Goal: Task Accomplishment & Management: Use online tool/utility

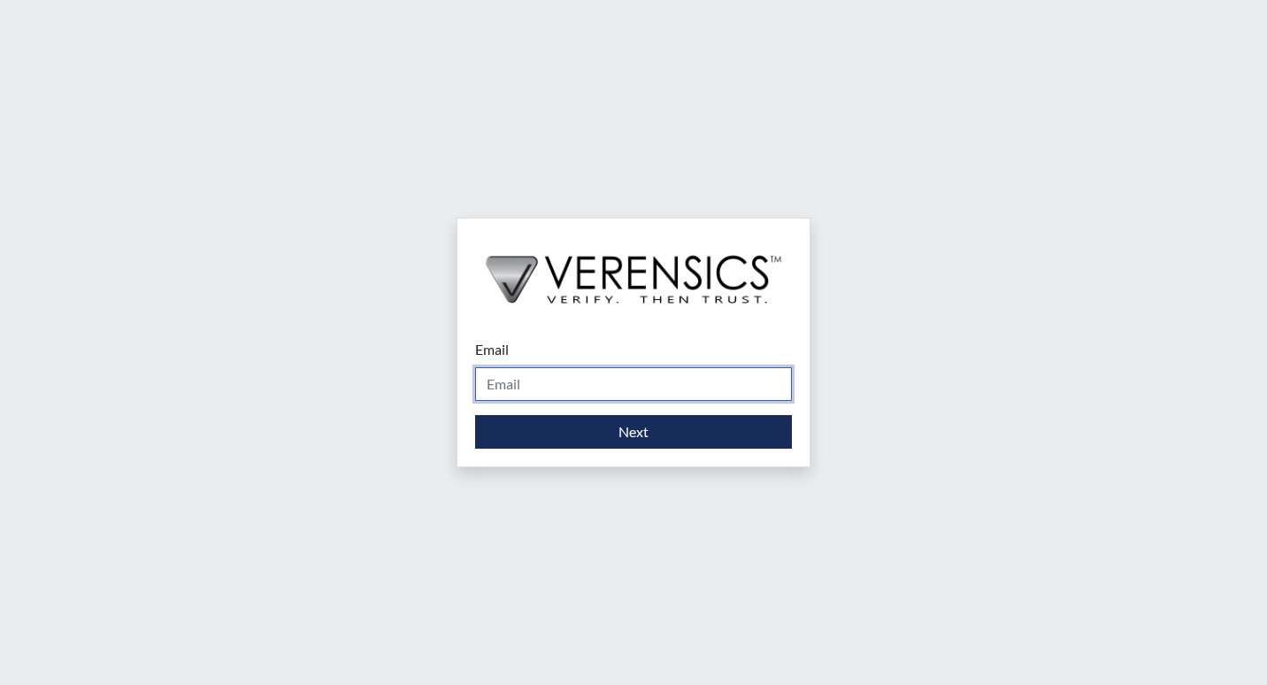
click at [543, 386] on input "Email" at bounding box center [633, 384] width 317 height 34
type input "[PERSON_NAME][EMAIL_ADDRESS][PERSON_NAME][DOMAIN_NAME]"
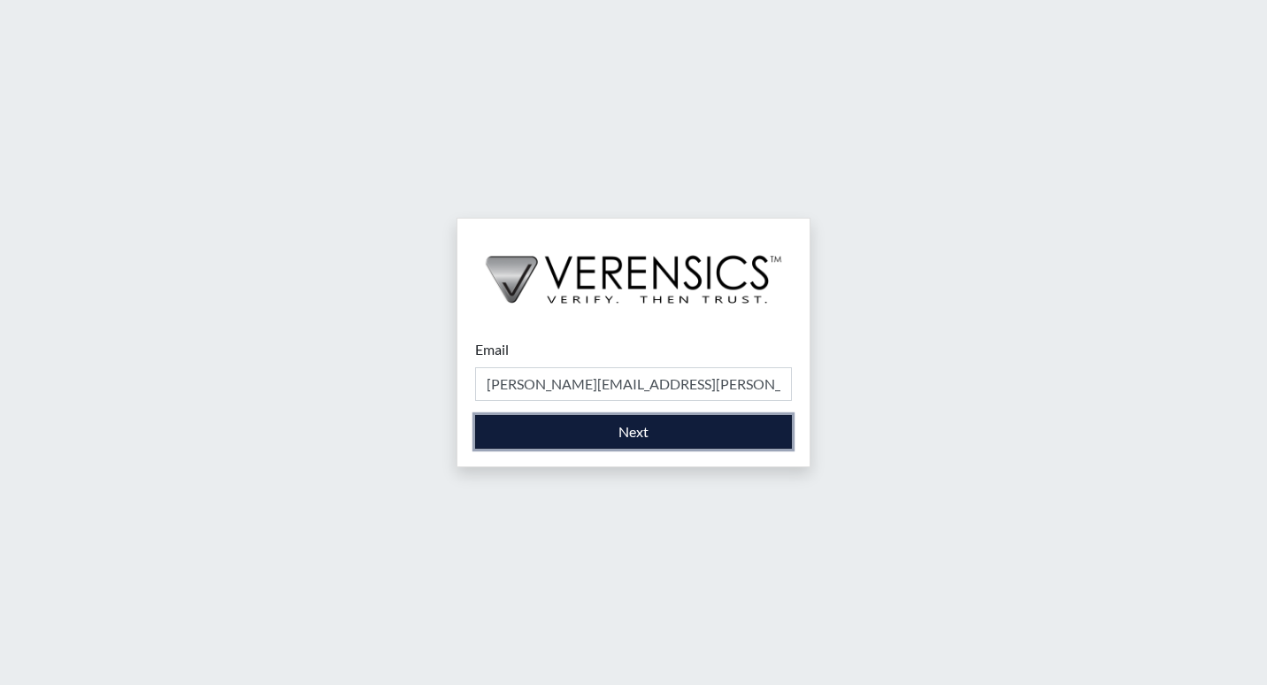
click at [548, 439] on button "Next" at bounding box center [633, 432] width 317 height 34
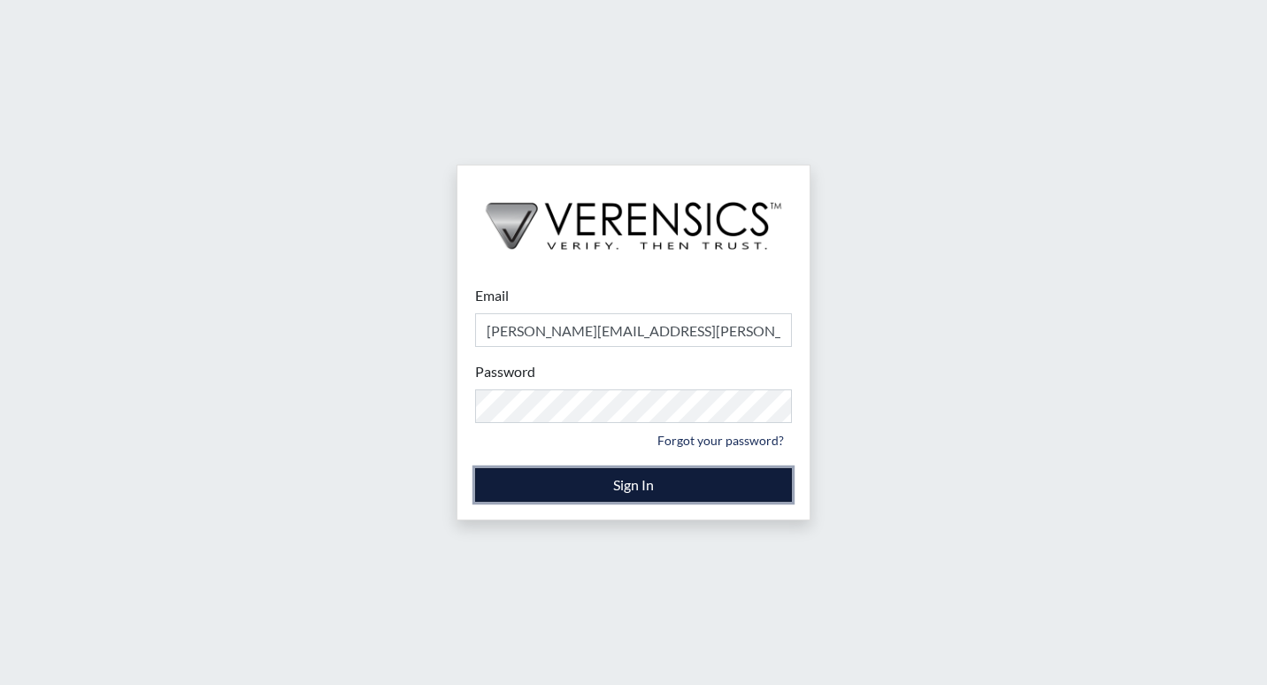
click at [568, 484] on button "Sign In" at bounding box center [633, 485] width 317 height 34
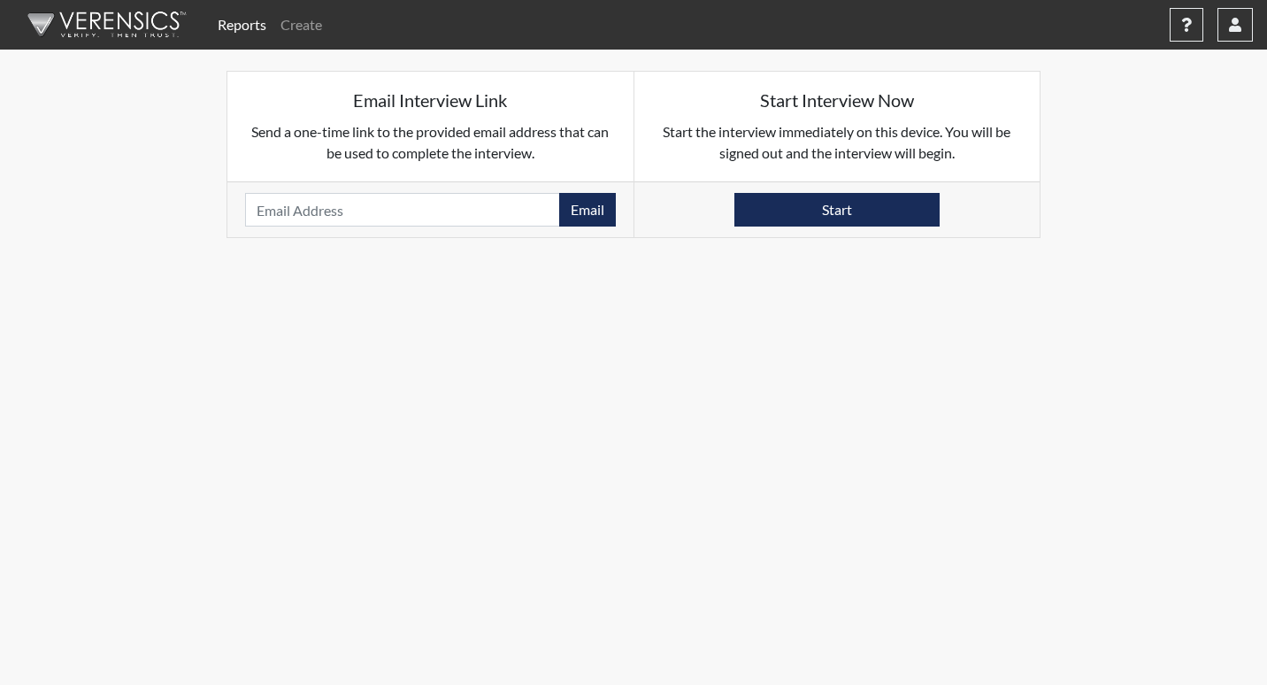
click at [237, 30] on link "Reports" at bounding box center [242, 24] width 63 height 35
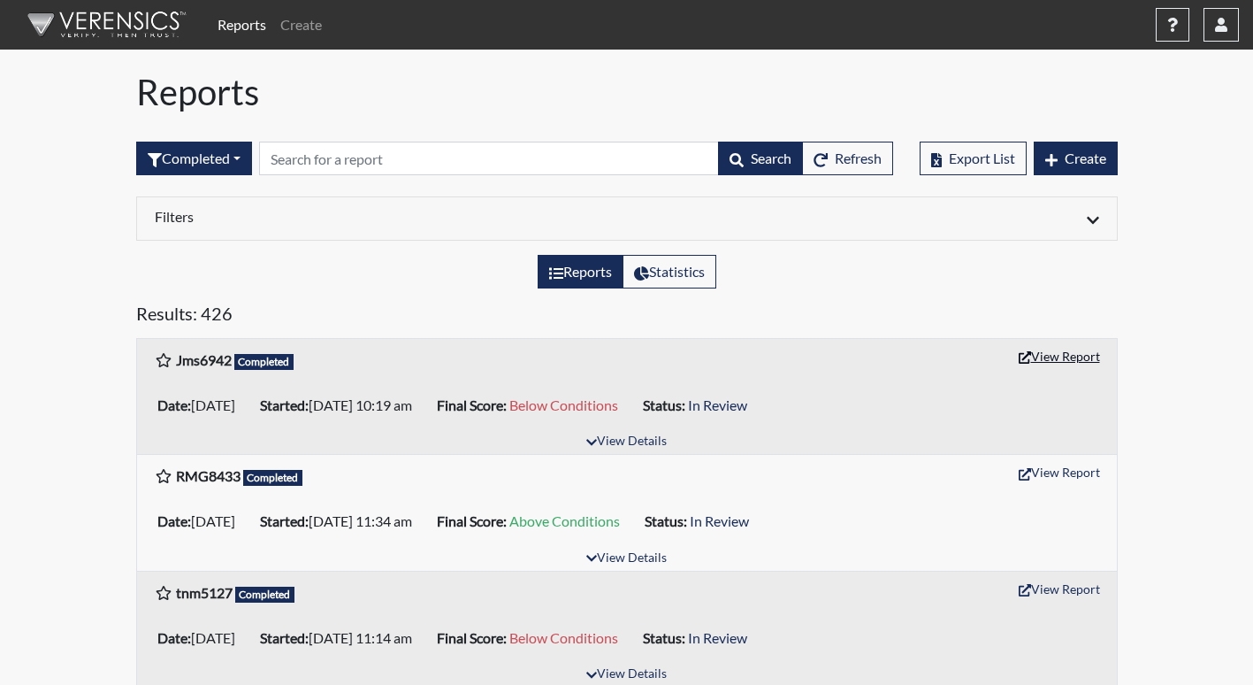
click at [1071, 361] on button "View Report" at bounding box center [1059, 355] width 97 height 27
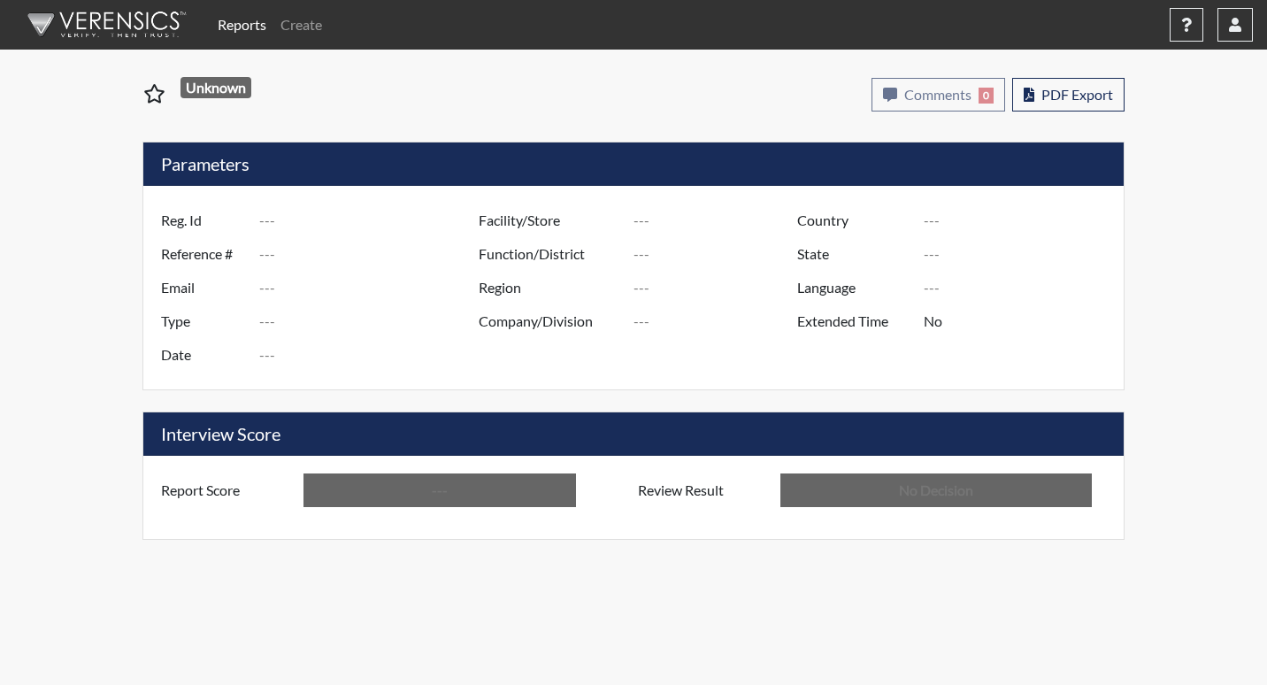
type input "Jms6942"
type input "51330"
type input "---"
type input "Corrections Pre-Employment"
type input "[DATE]"
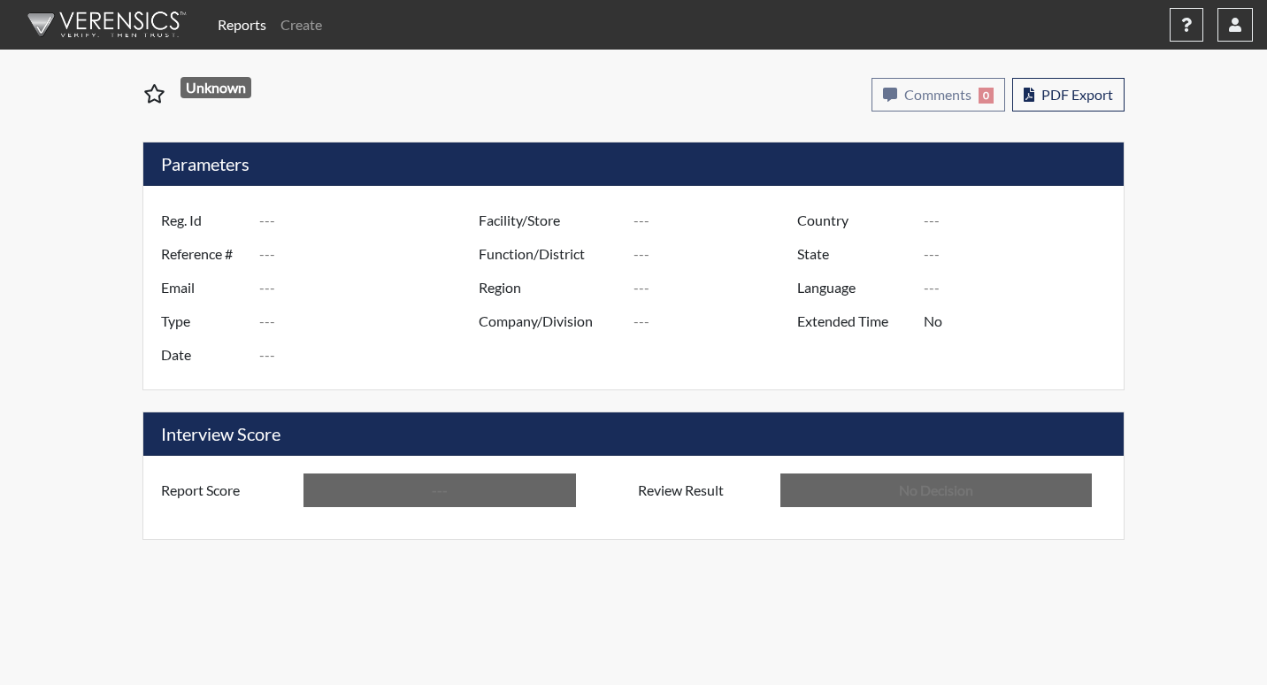
type input "[PERSON_NAME]"
type input "[GEOGRAPHIC_DATA]"
type input "[US_STATE]"
type input "English"
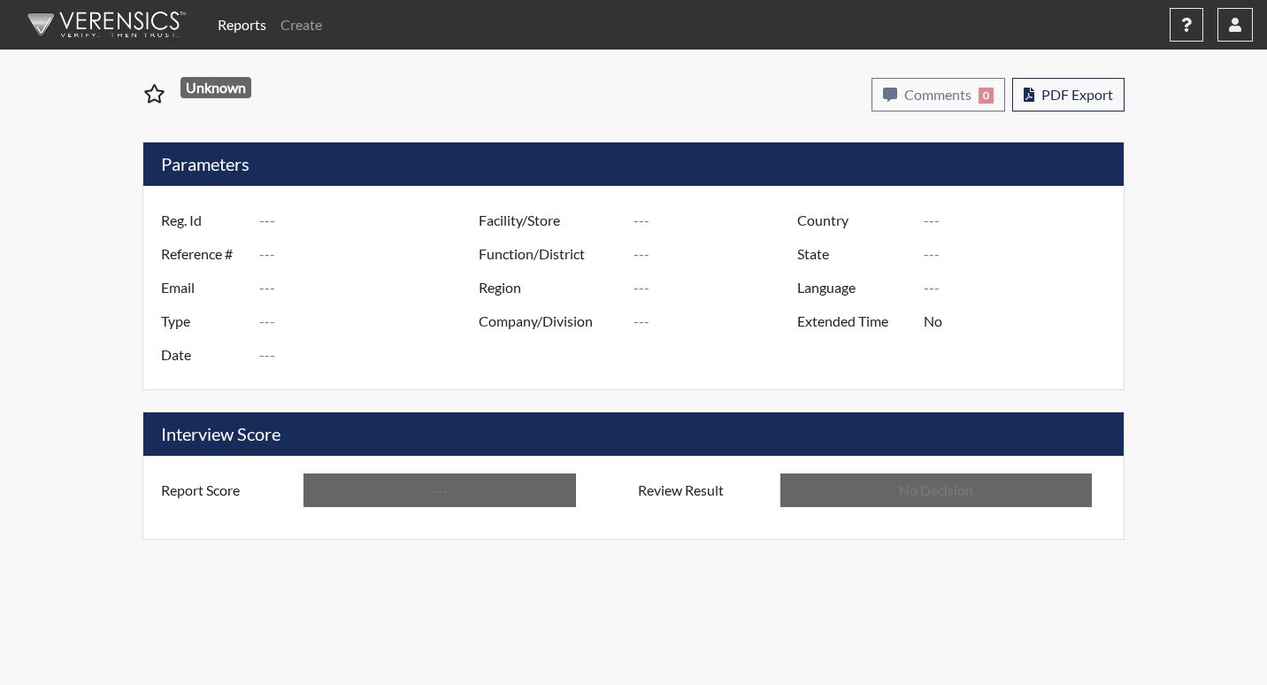
type input "Below Conditions"
type input "In Review"
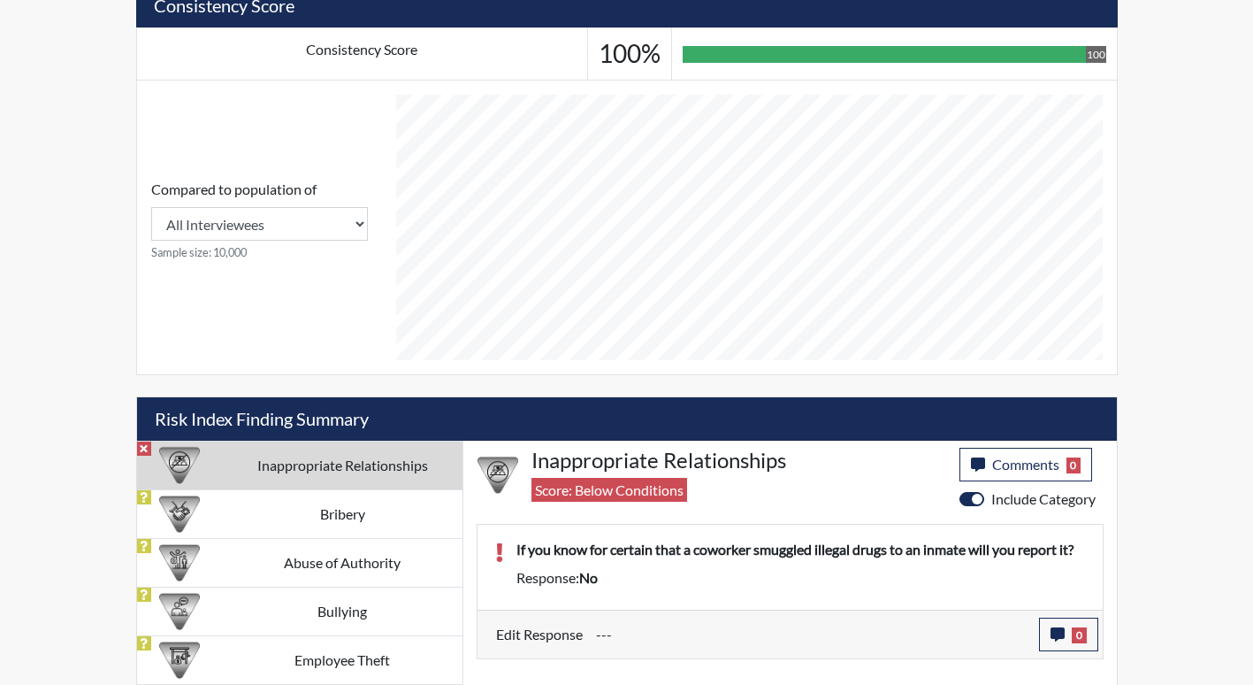
scroll to position [675, 0]
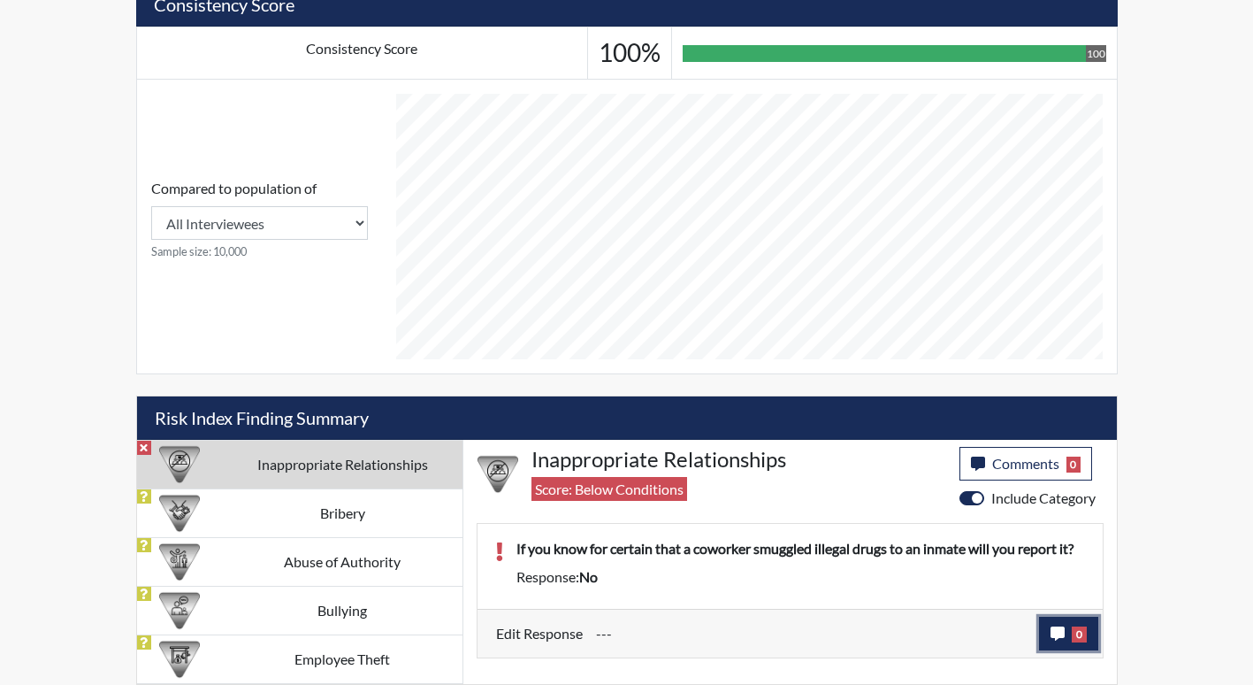
click at [1054, 625] on button "0" at bounding box center [1068, 634] width 59 height 34
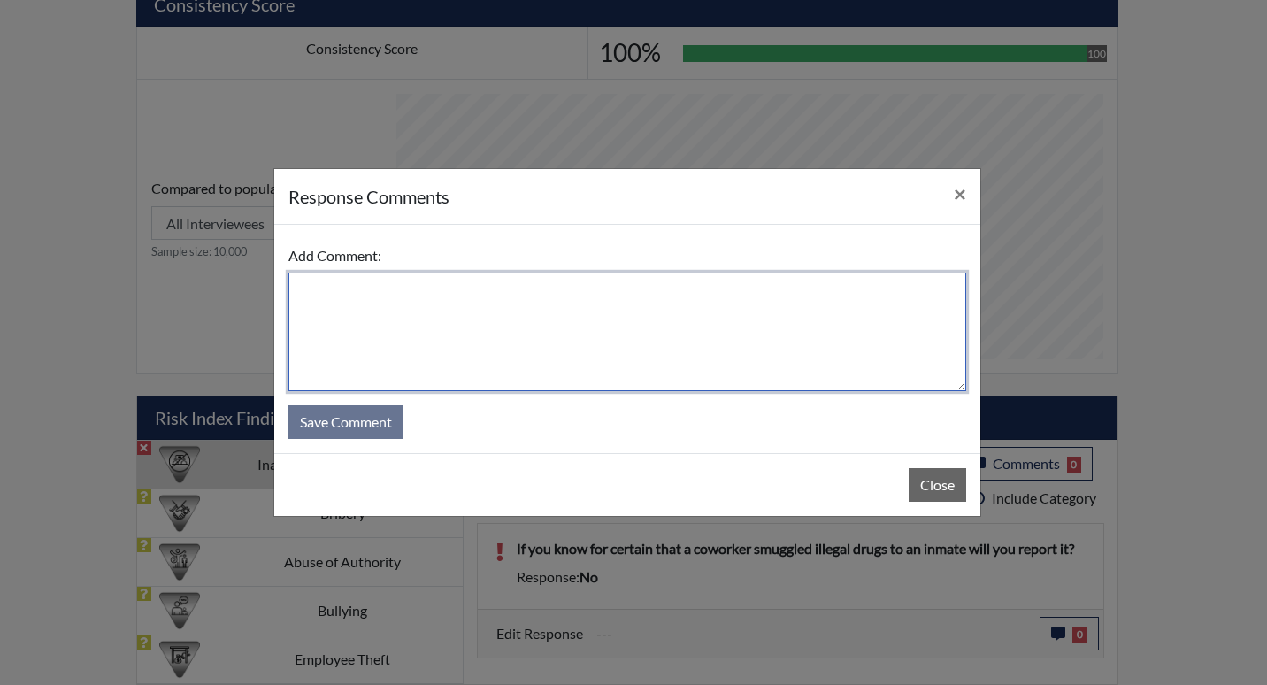
drag, startPoint x: 377, startPoint y: 301, endPoint x: 398, endPoint y: 300, distance: 21.2
click at [378, 301] on textarea at bounding box center [627, 331] width 678 height 119
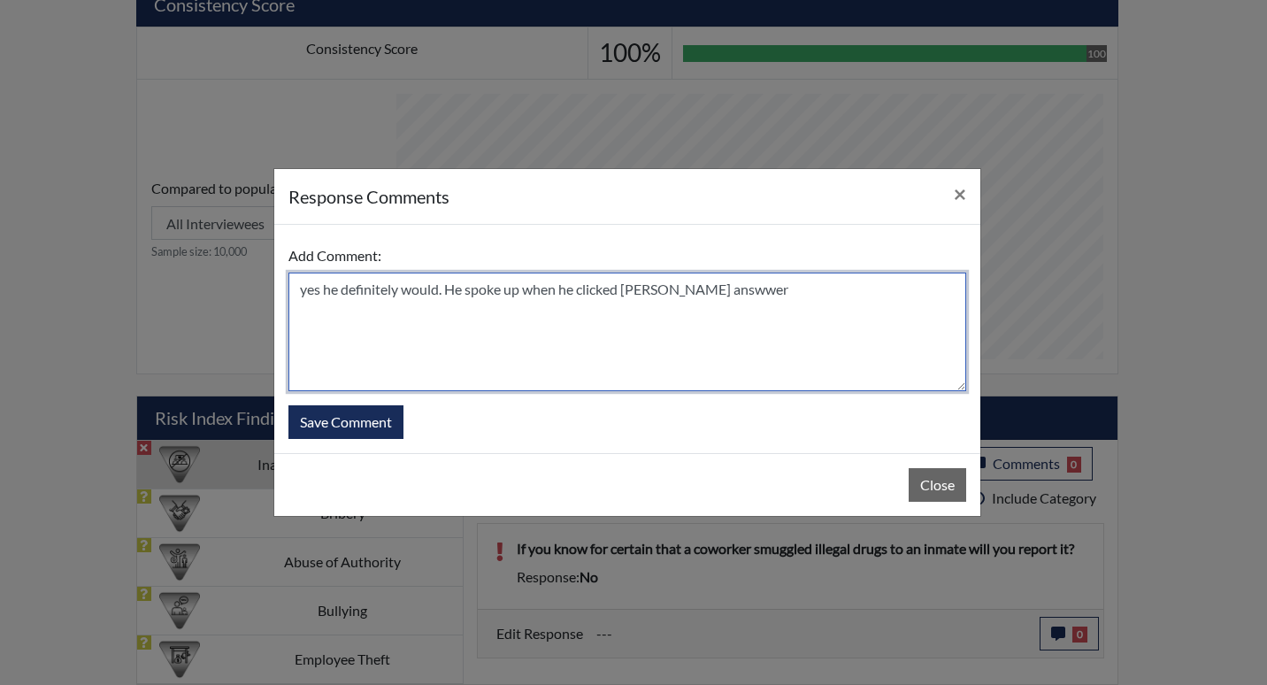
drag, startPoint x: 661, startPoint y: 288, endPoint x: 668, endPoint y: 295, distance: 10.0
type textarea "yes, he definitely would. He spoke up when he clicked the wrong answer."
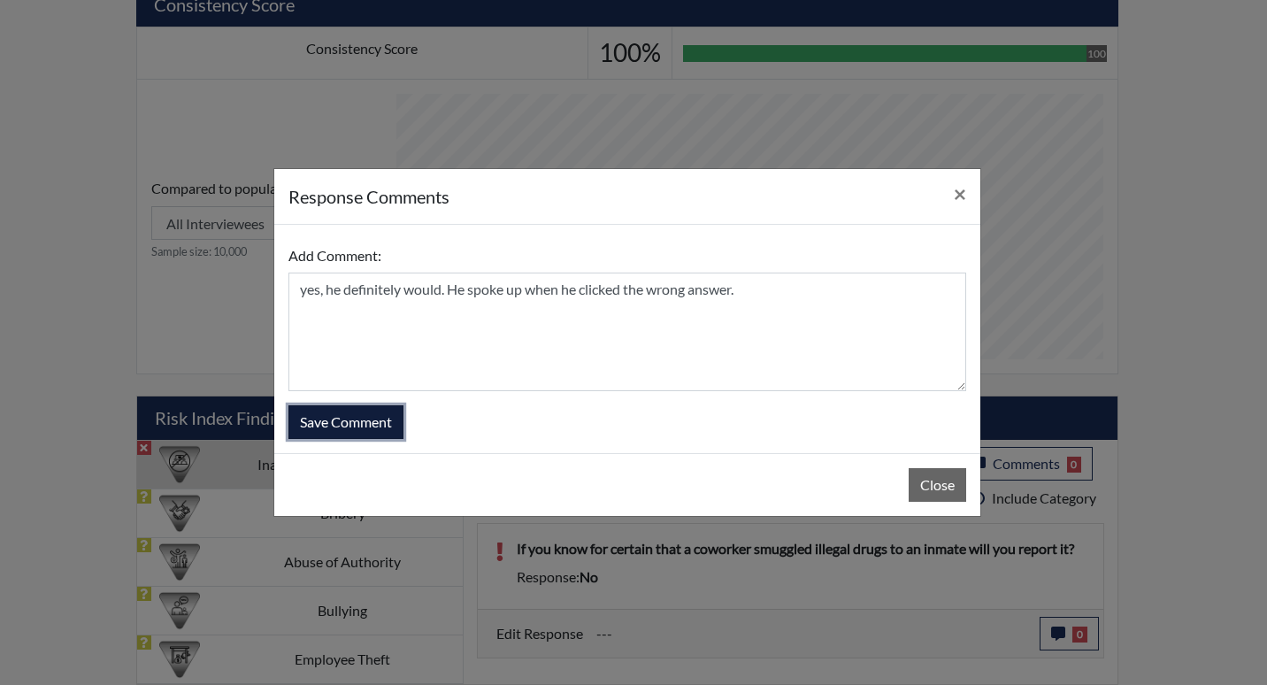
click at [363, 429] on button "Save Comment" at bounding box center [345, 422] width 115 height 34
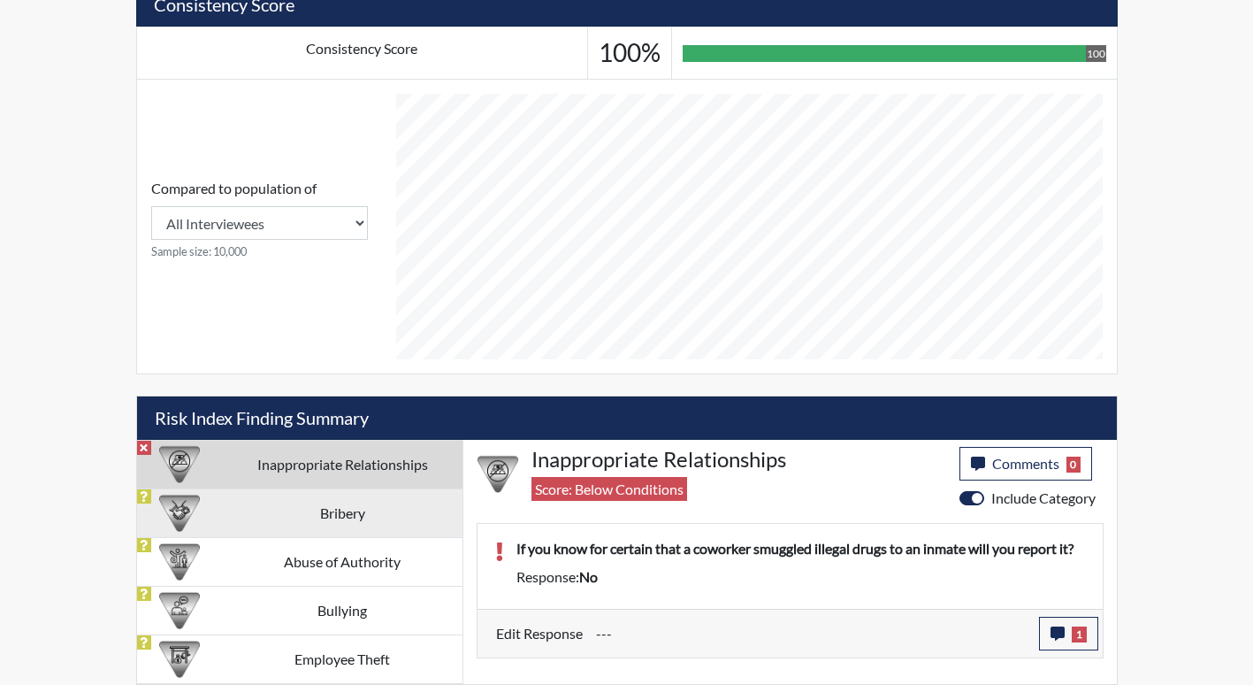
click at [327, 520] on td "Bribery" at bounding box center [343, 512] width 240 height 49
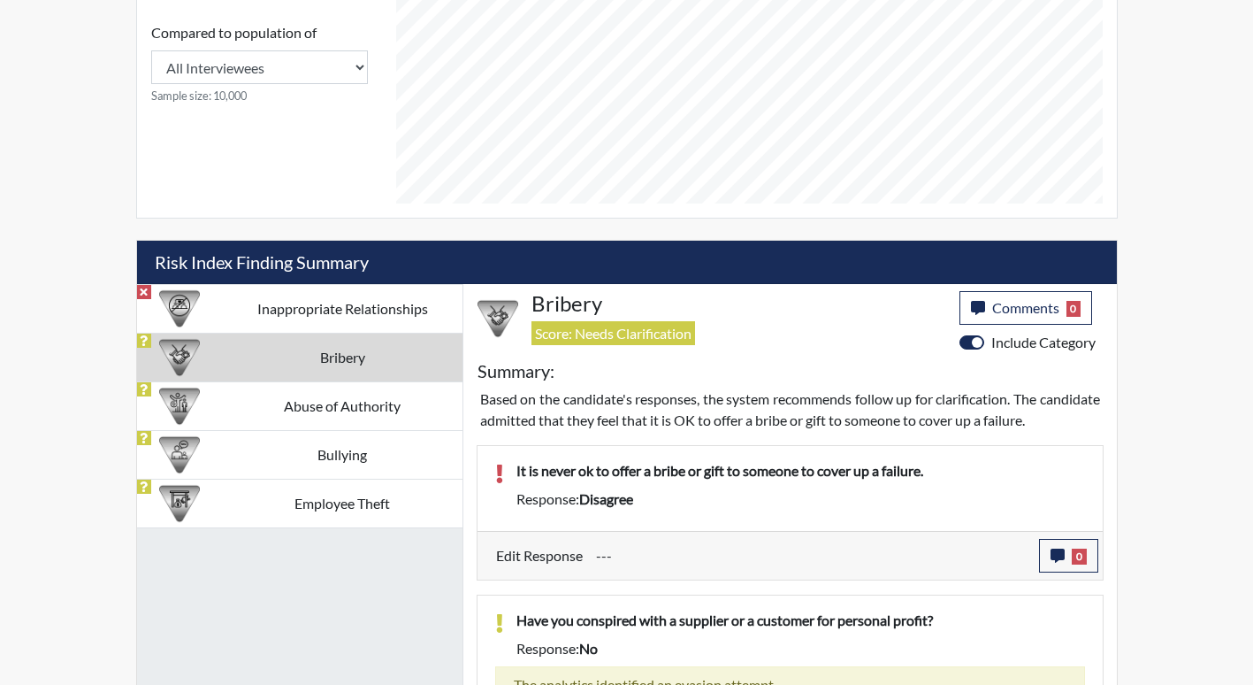
scroll to position [914, 0]
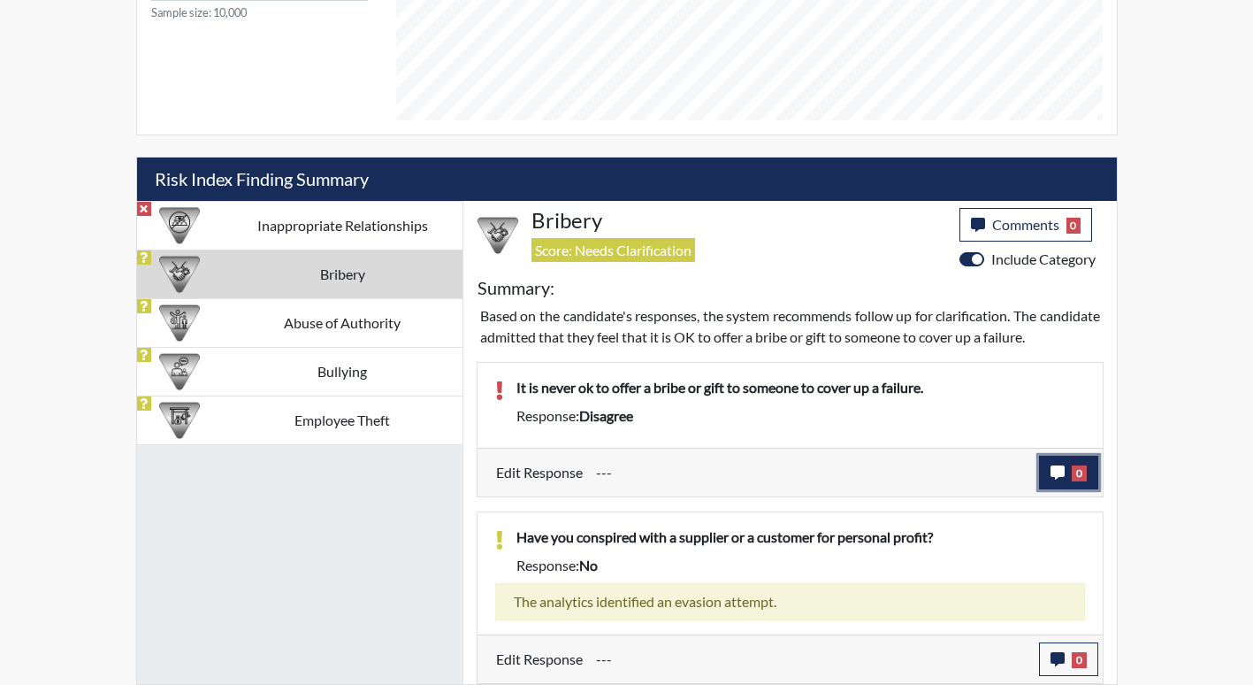
click at [1063, 465] on icon "button" at bounding box center [1058, 472] width 14 height 14
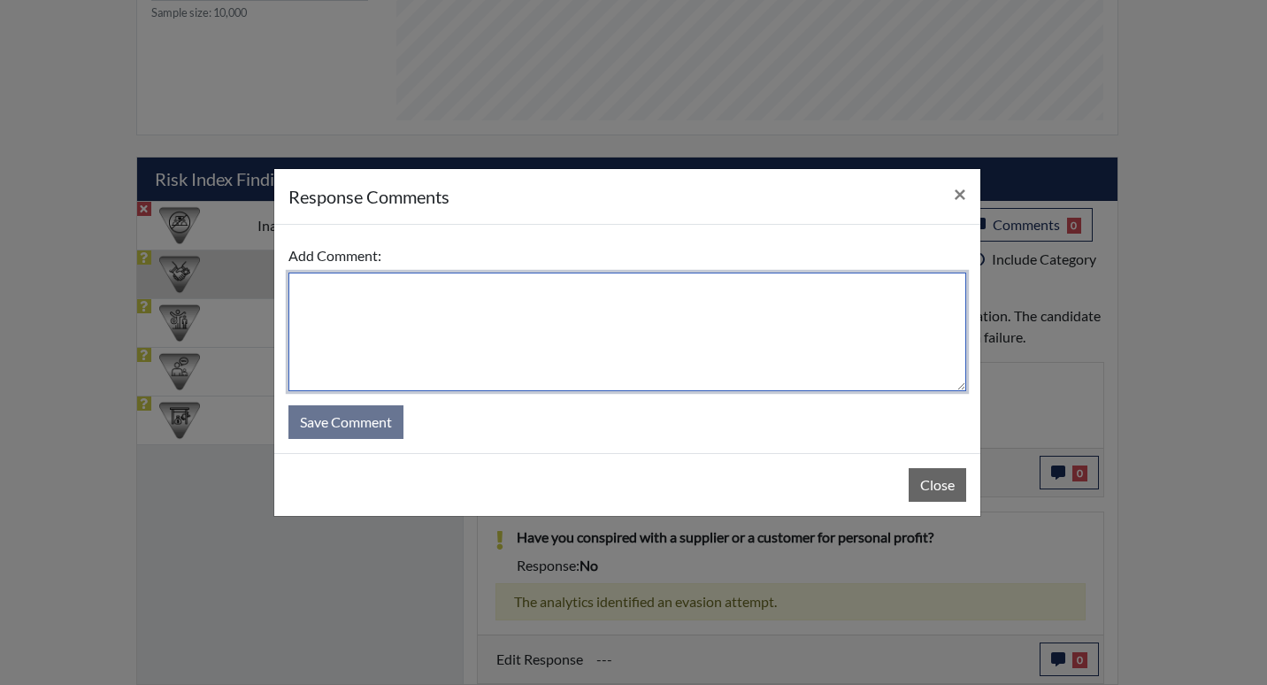
drag, startPoint x: 367, startPoint y: 302, endPoint x: 366, endPoint y: 278, distance: 23.9
click at [369, 293] on textarea at bounding box center [627, 331] width 678 height 119
type textarea "agree, again just clicked wrong"
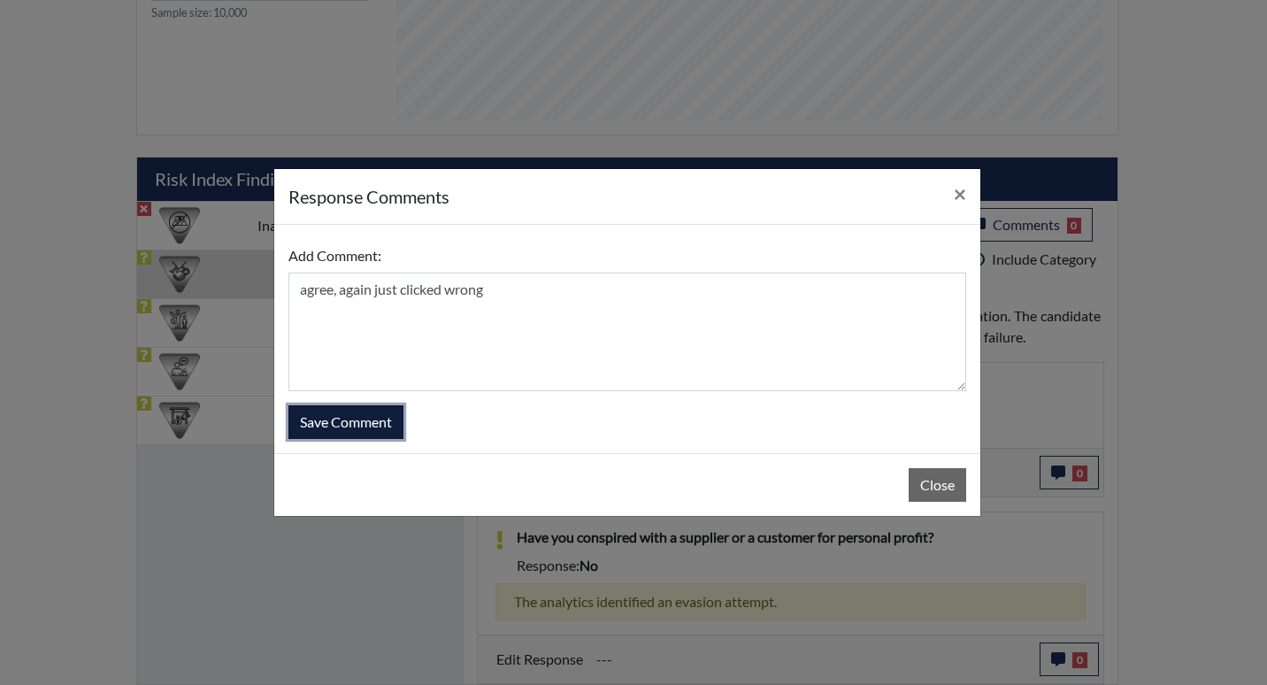
click at [328, 417] on button "Save Comment" at bounding box center [345, 422] width 115 height 34
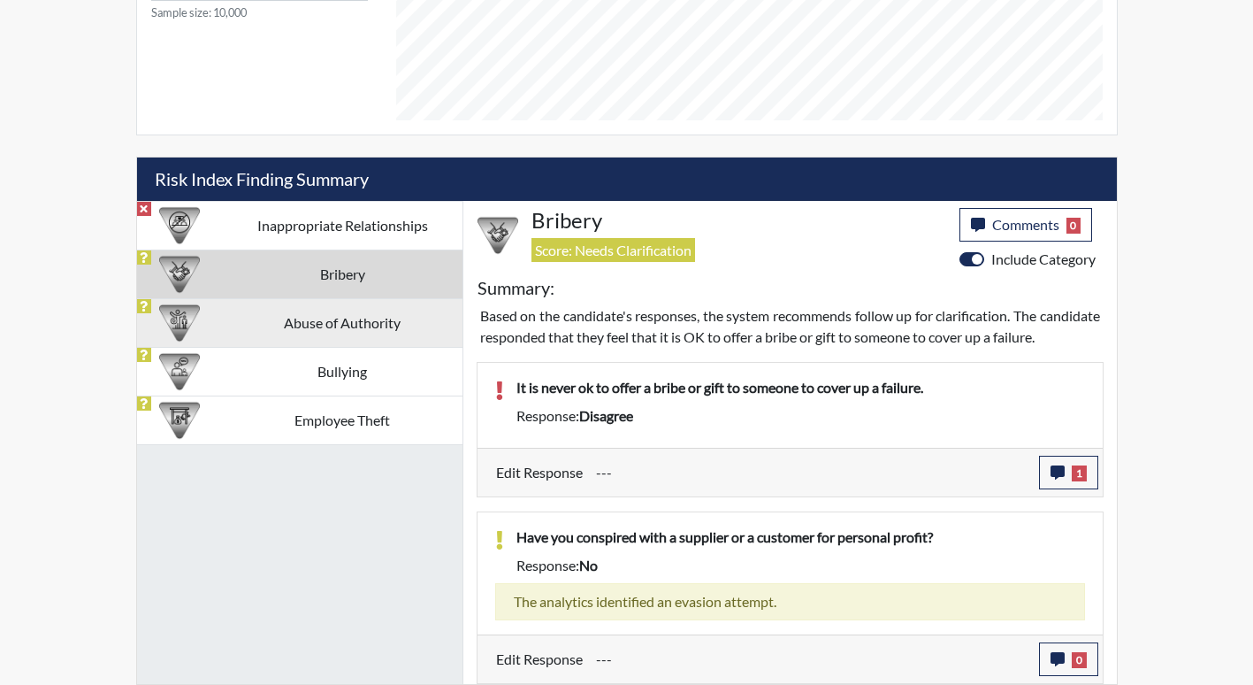
scroll to position [294, 735]
click at [349, 320] on td "Abuse of Authority" at bounding box center [343, 322] width 240 height 49
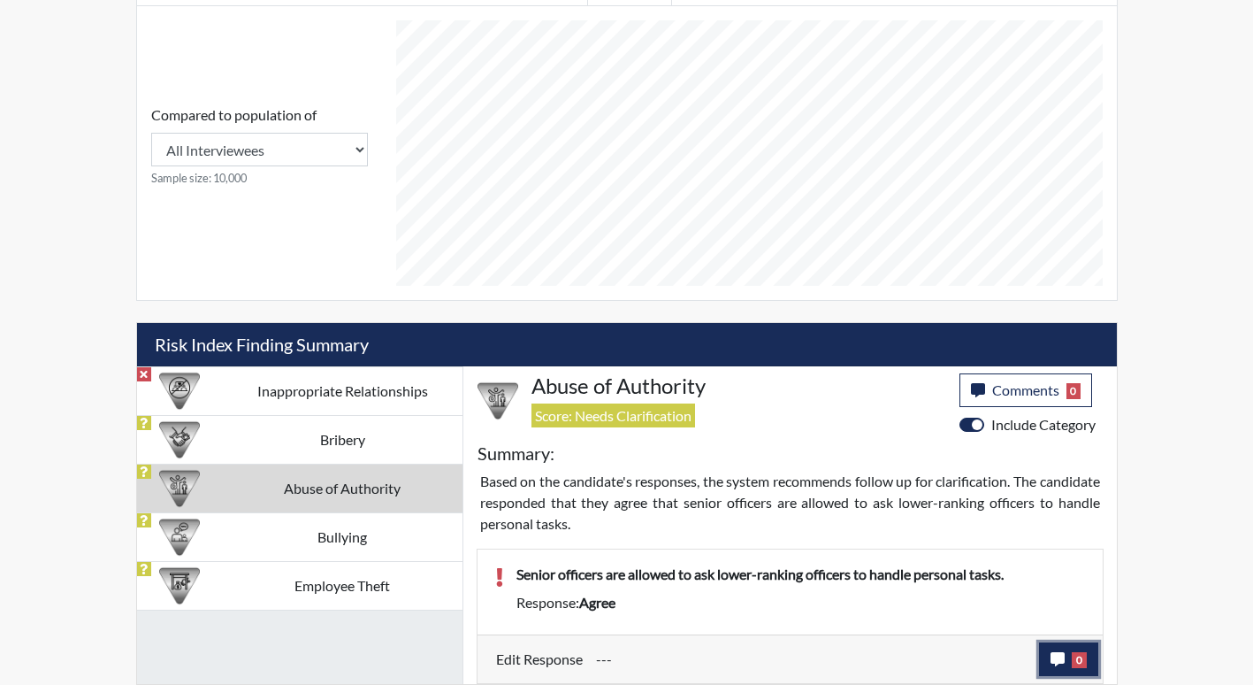
click at [1048, 658] on button "0" at bounding box center [1068, 659] width 59 height 34
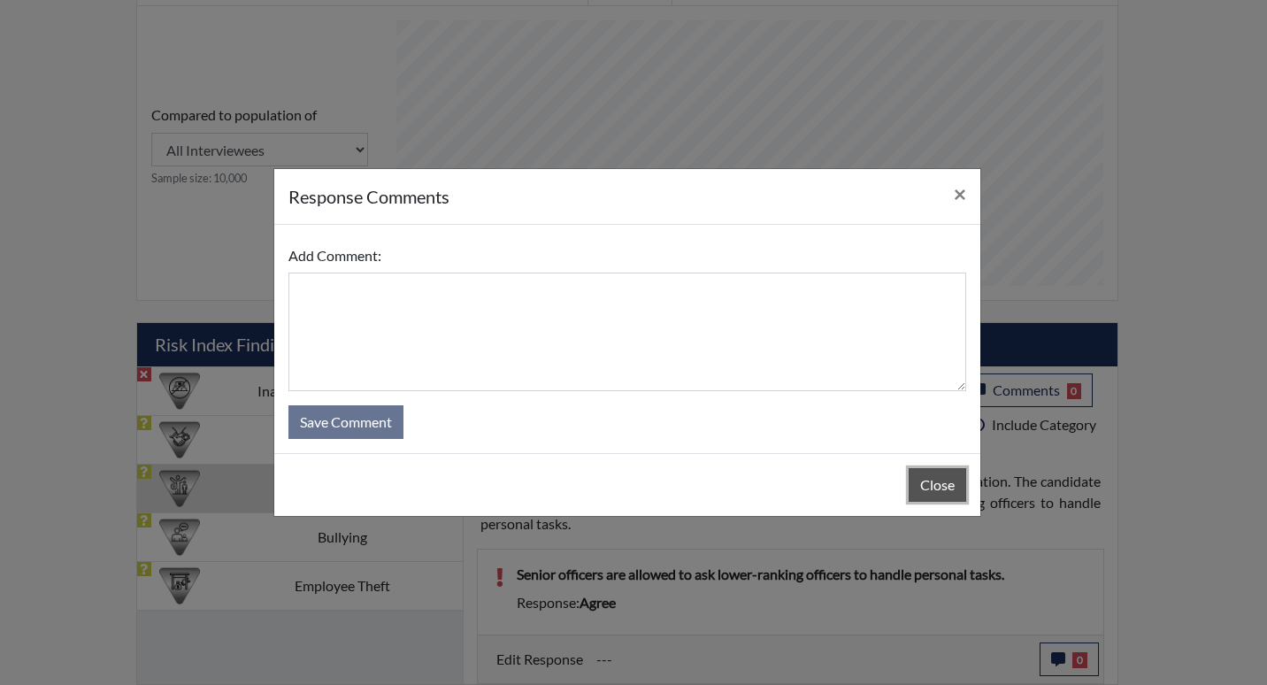
click at [935, 485] on button "Close" at bounding box center [936, 485] width 57 height 34
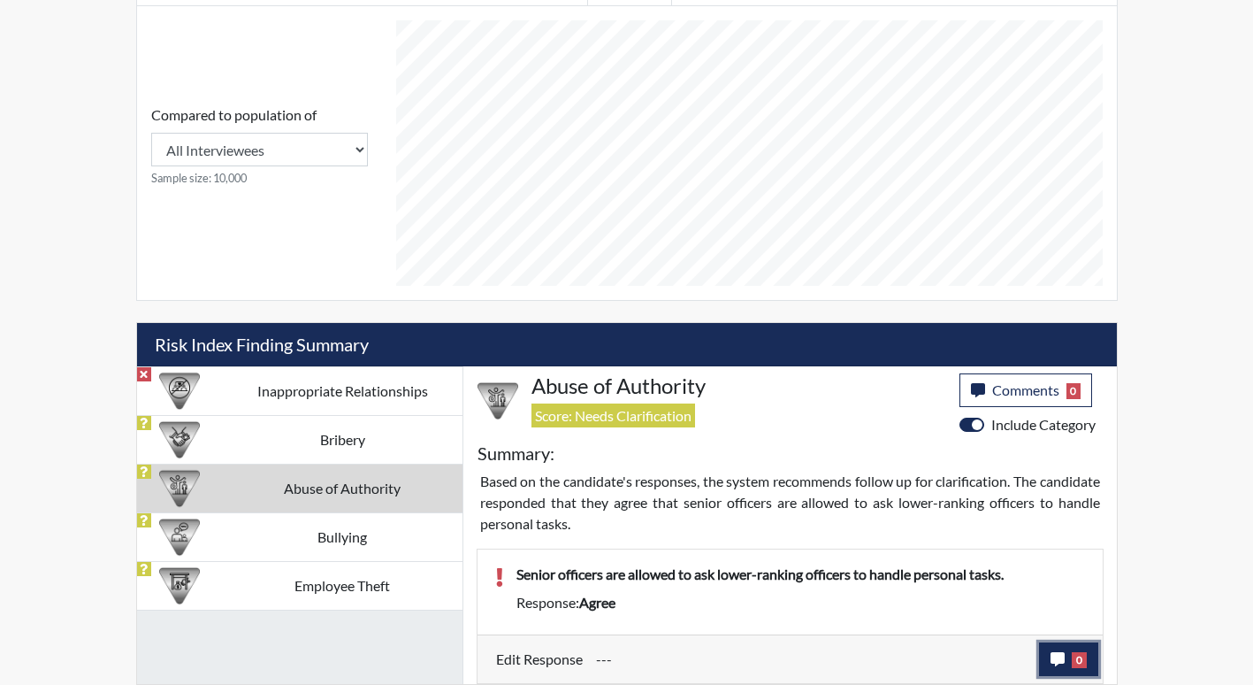
click at [1046, 655] on button "0" at bounding box center [1068, 659] width 59 height 34
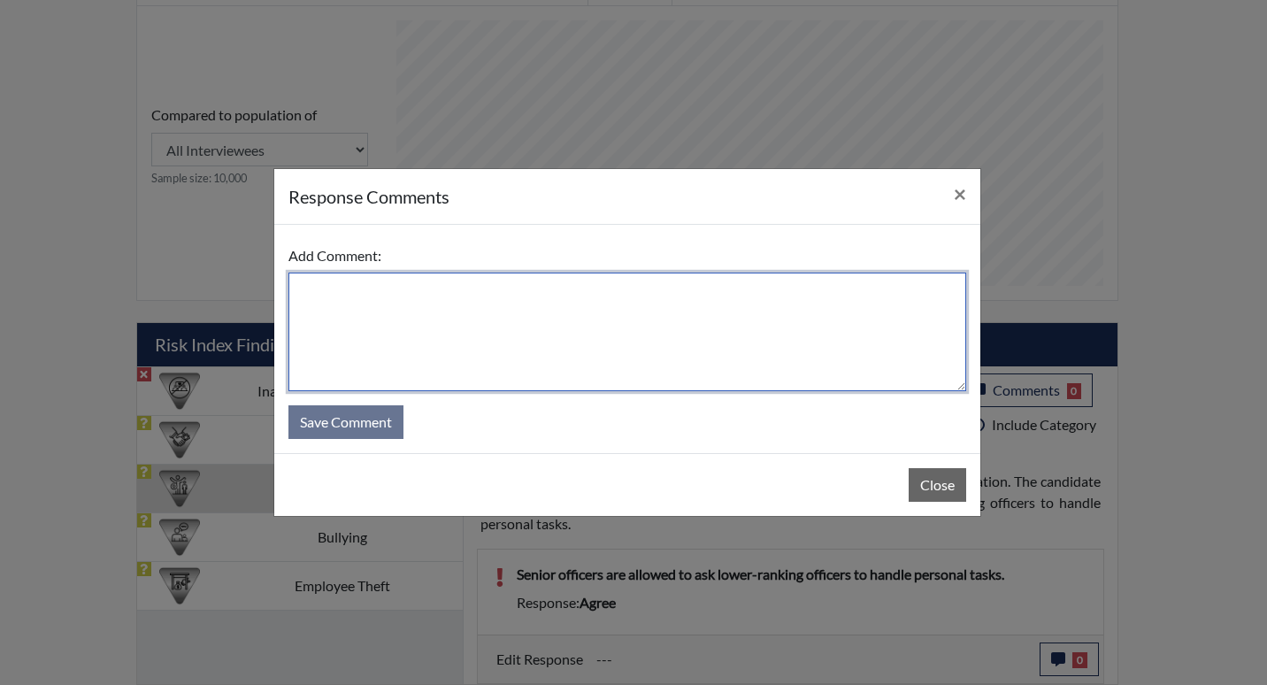
click at [446, 316] on textarea at bounding box center [627, 331] width 678 height 119
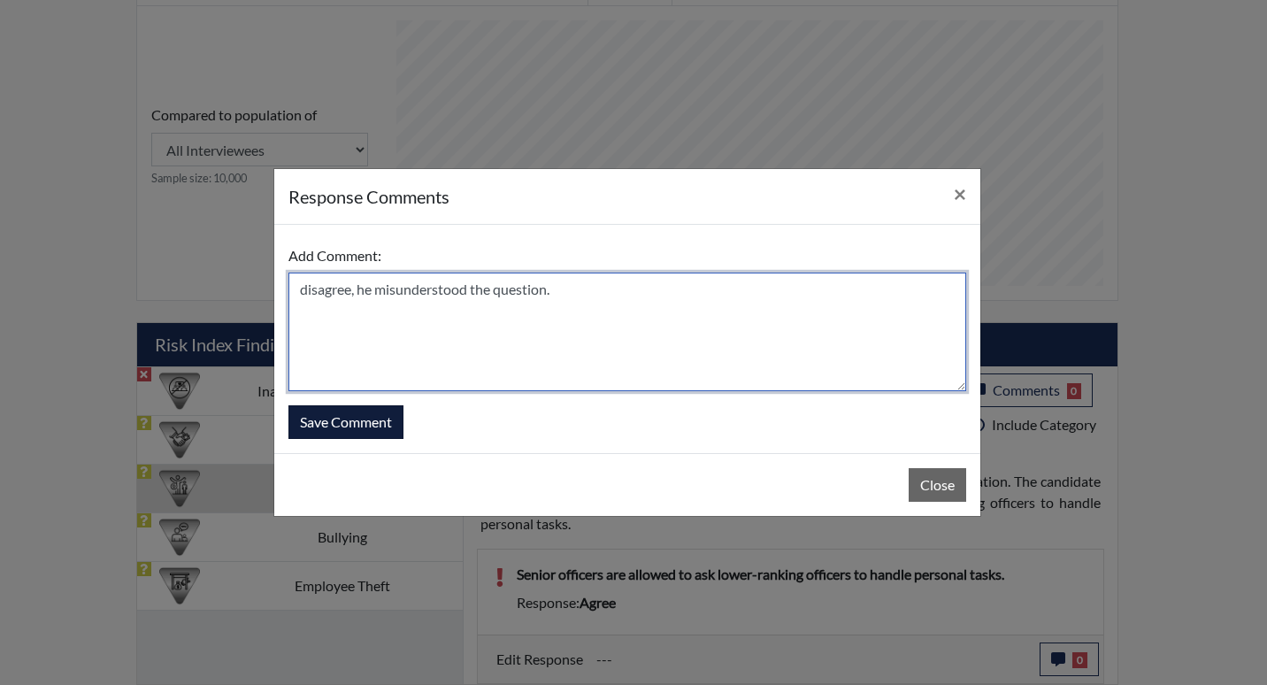
type textarea "disagree, he misunderstood the question."
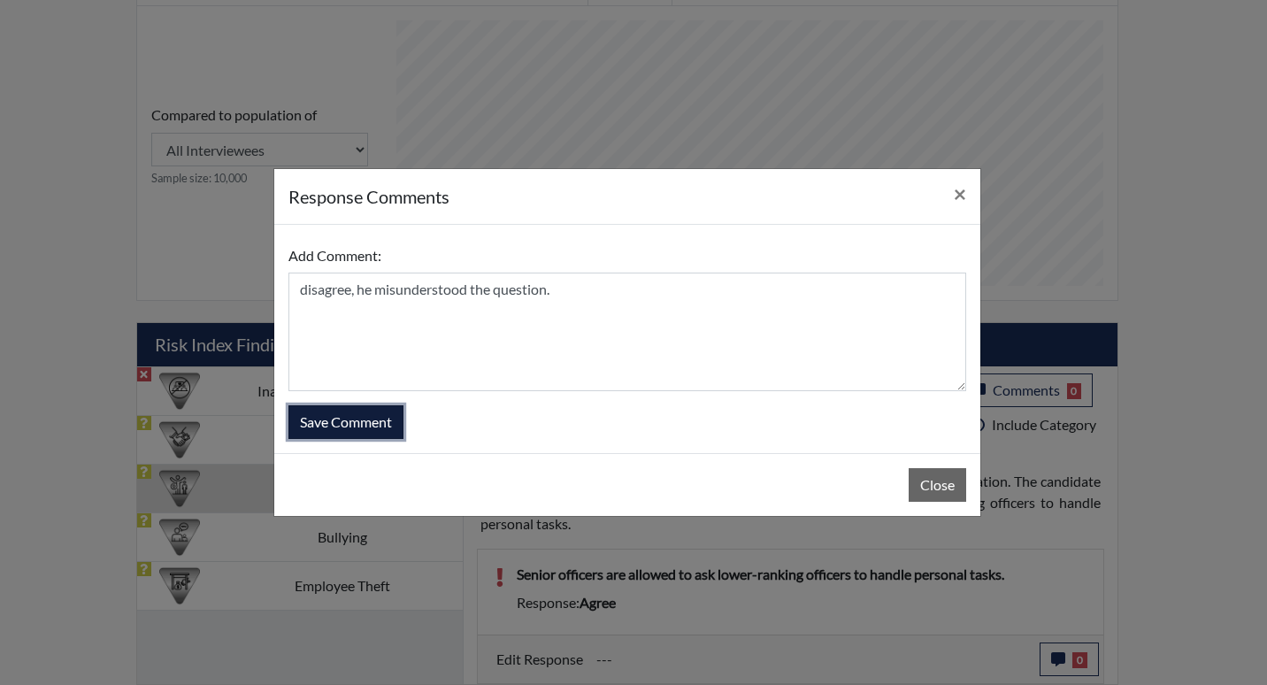
click at [315, 423] on button "Save Comment" at bounding box center [345, 422] width 115 height 34
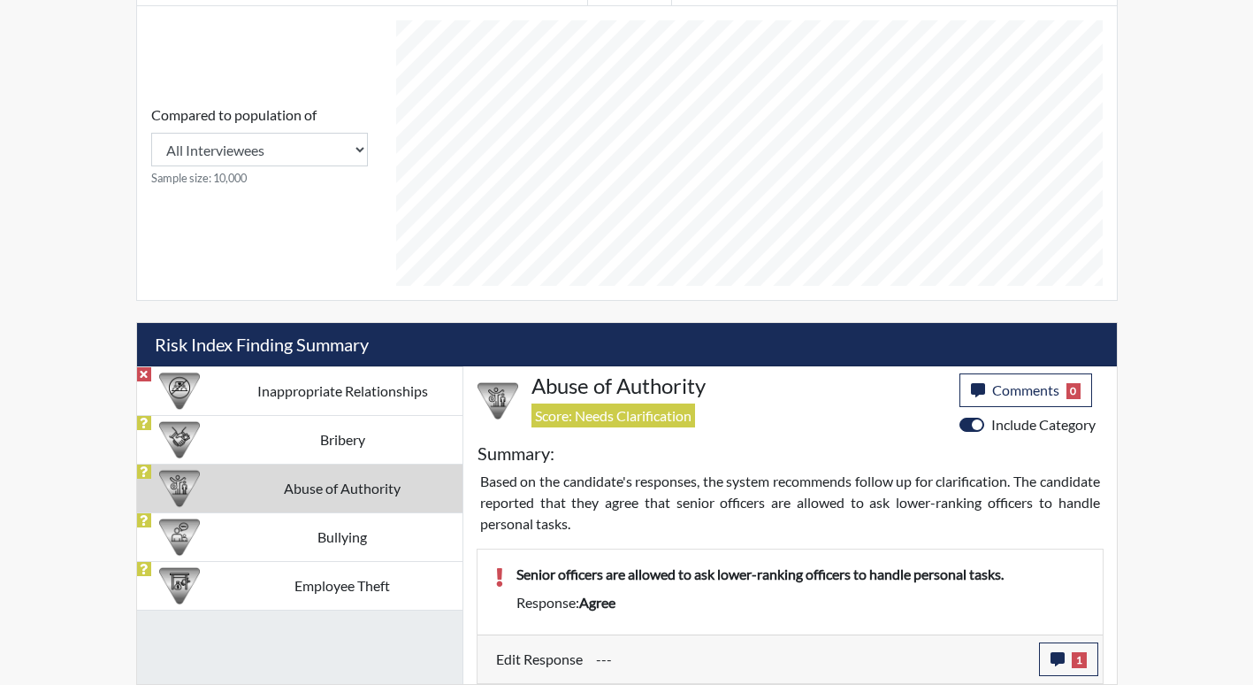
scroll to position [294, 735]
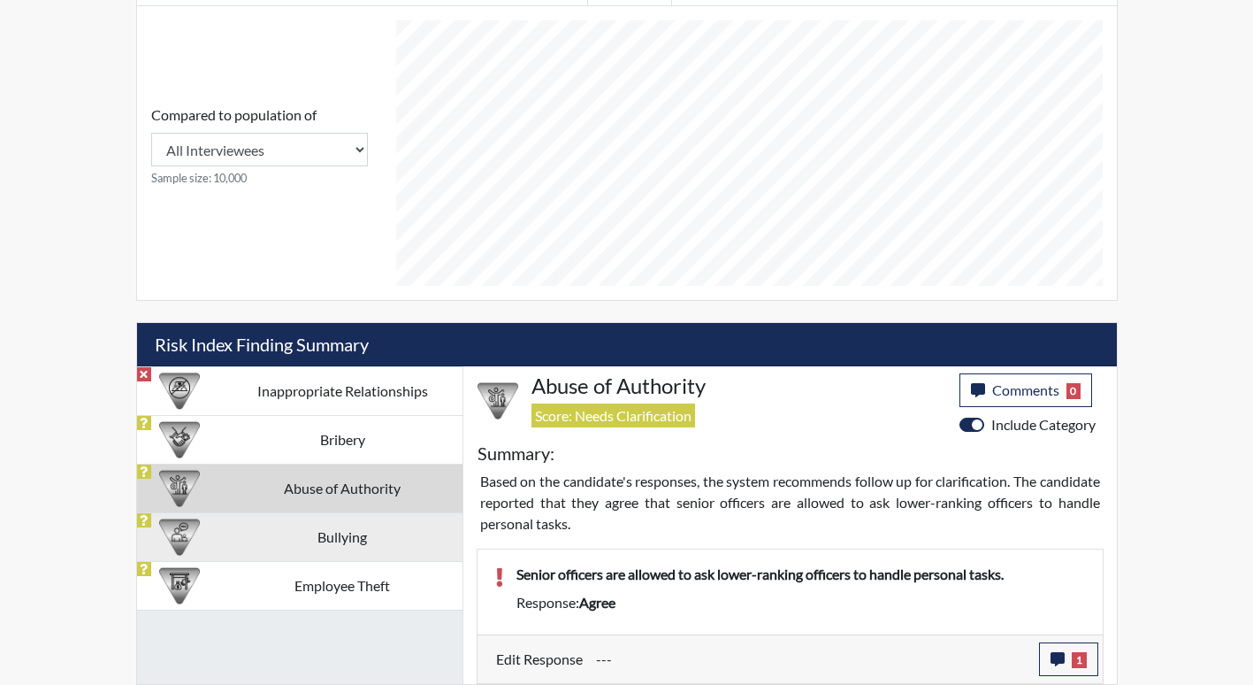
click at [364, 540] on td "Bullying" at bounding box center [343, 536] width 240 height 49
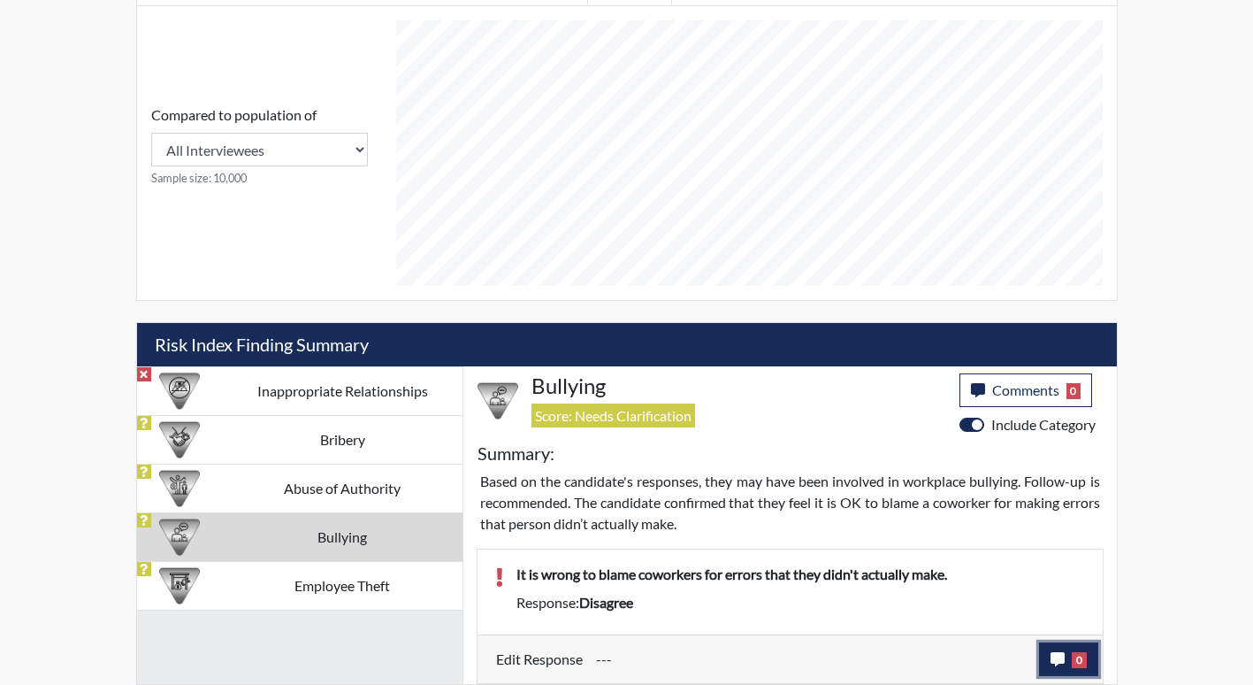
click at [1052, 661] on icon "button" at bounding box center [1058, 659] width 14 height 14
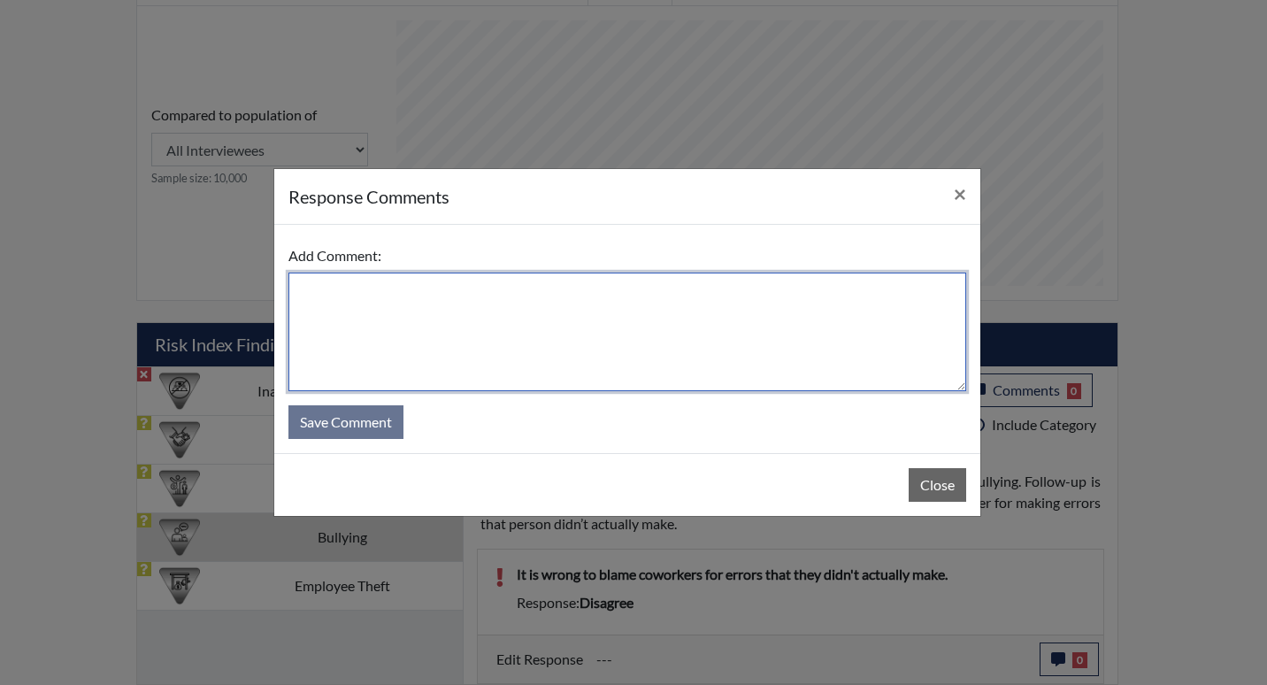
click at [399, 312] on textarea at bounding box center [627, 331] width 678 height 119
type textarea "agree"
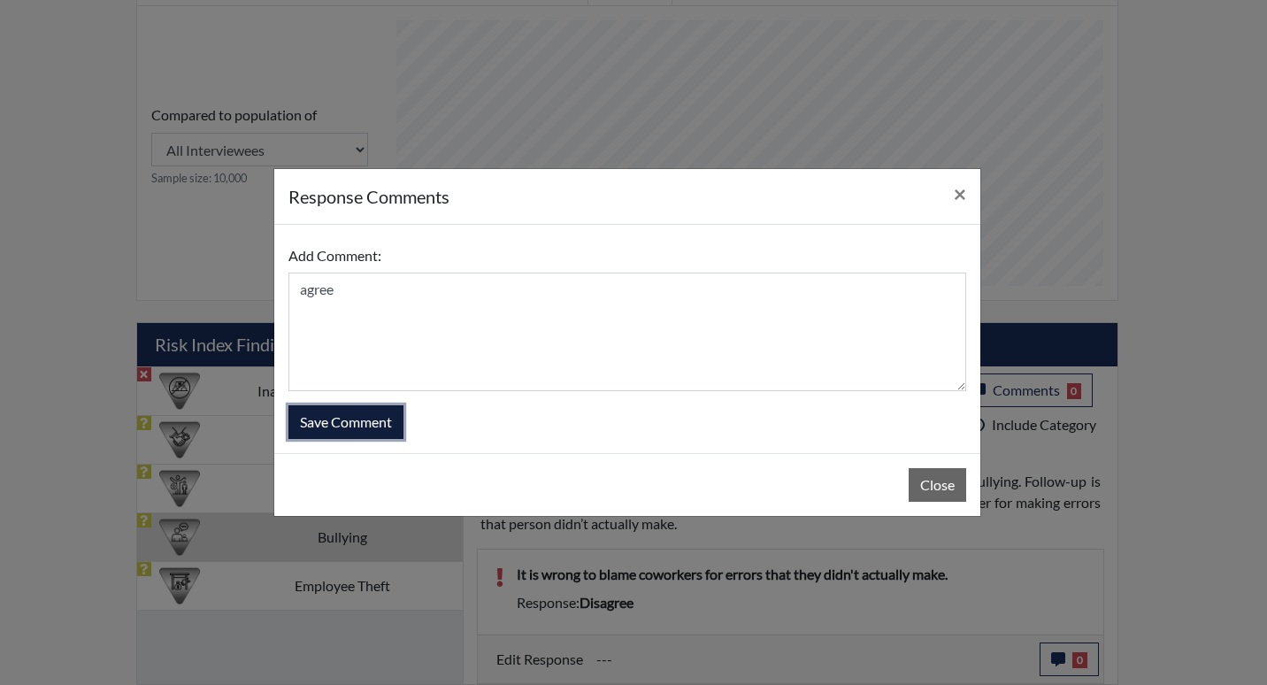
click at [377, 418] on button "Save Comment" at bounding box center [345, 422] width 115 height 34
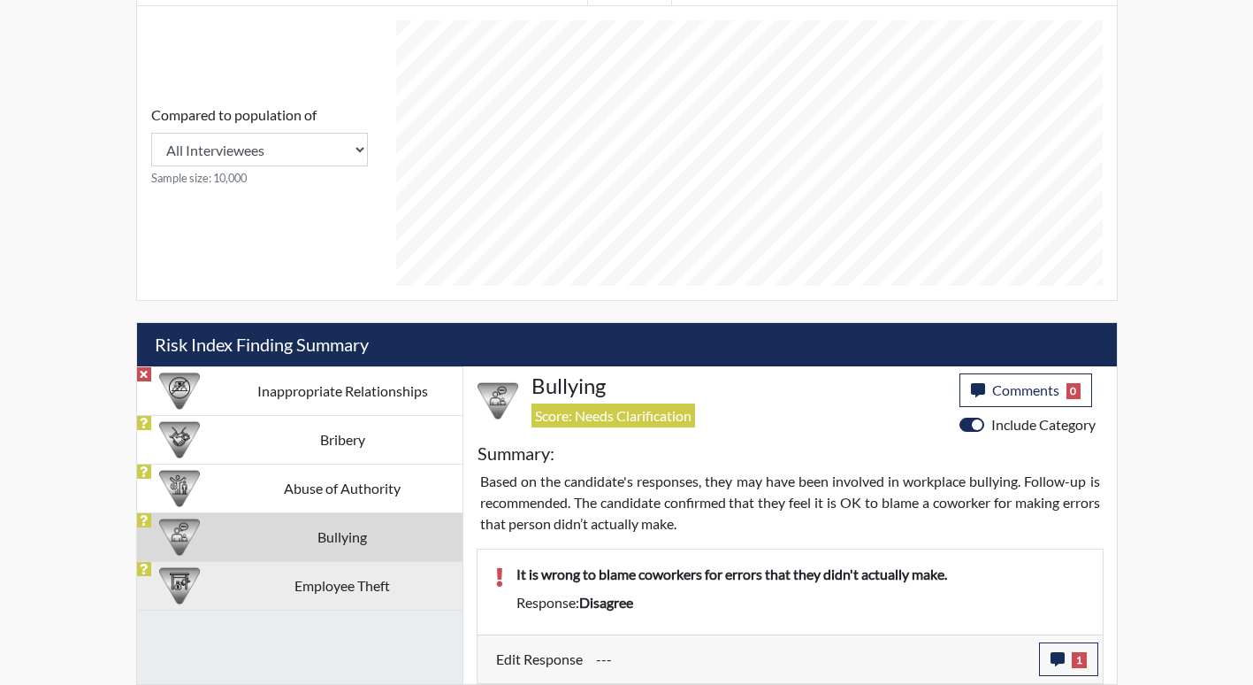
click at [333, 594] on td "Employee Theft" at bounding box center [343, 585] width 240 height 49
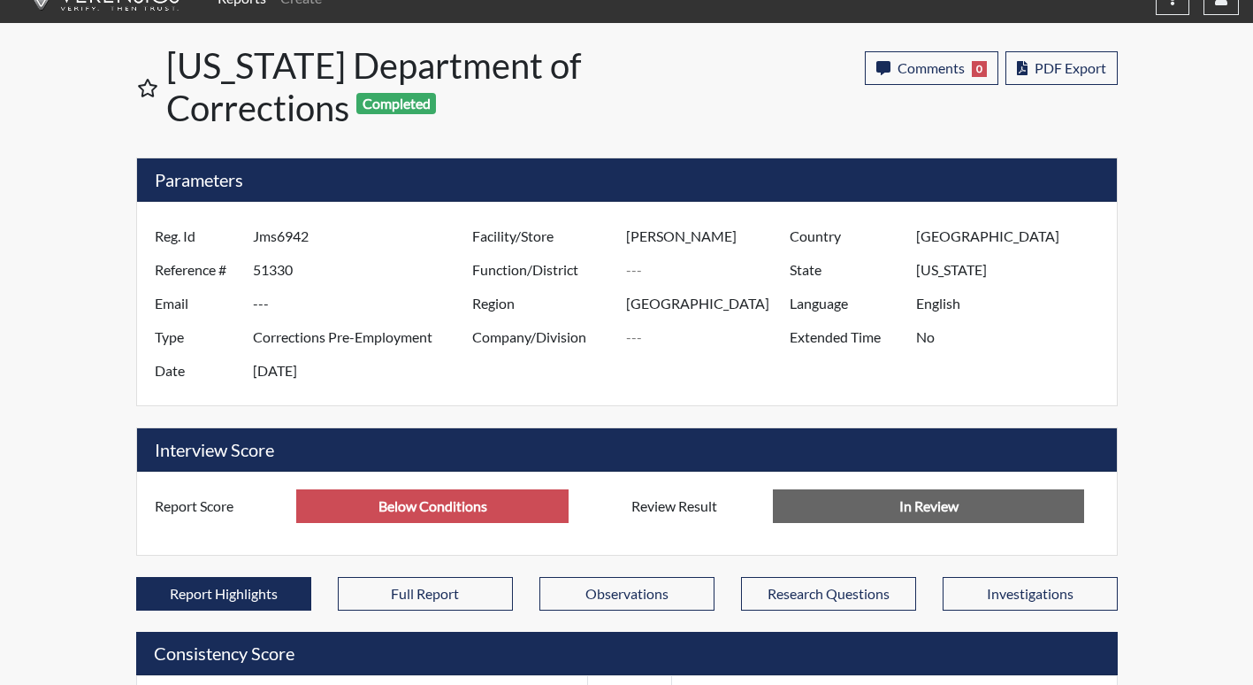
scroll to position [0, 0]
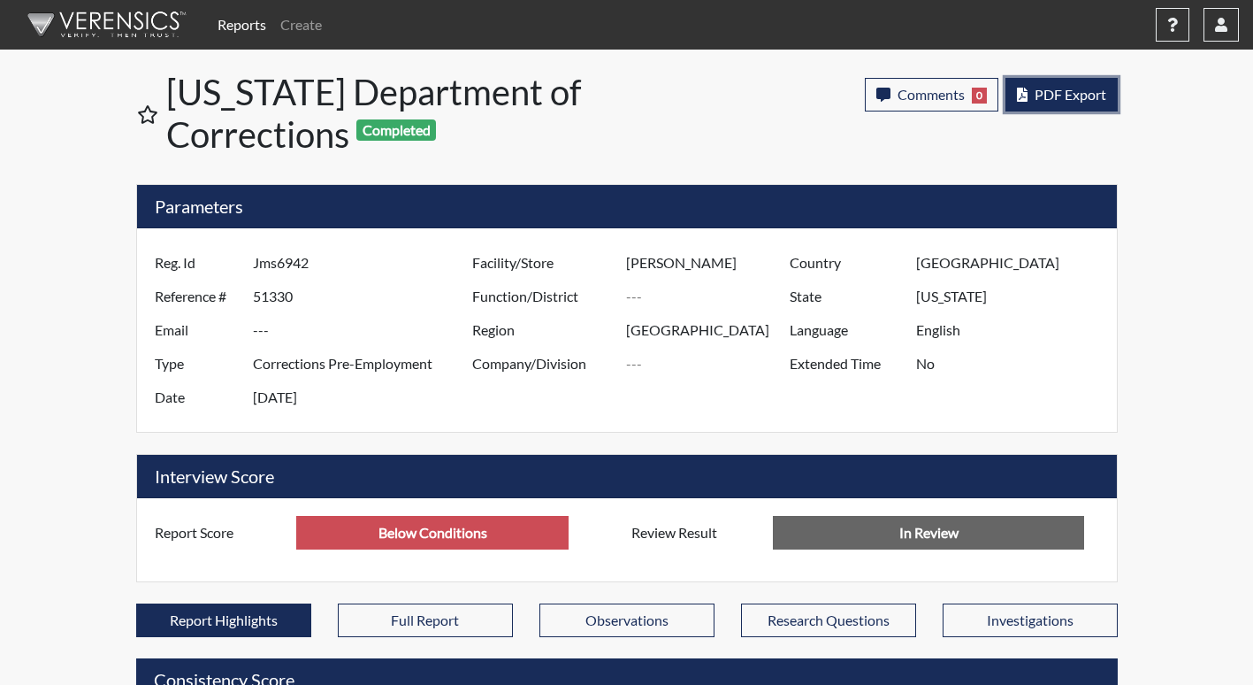
click at [1074, 104] on button "PDF Export" at bounding box center [1062, 95] width 112 height 34
click at [1080, 96] on span "PDF Export" at bounding box center [1071, 94] width 72 height 17
